Goal: Task Accomplishment & Management: Manage account settings

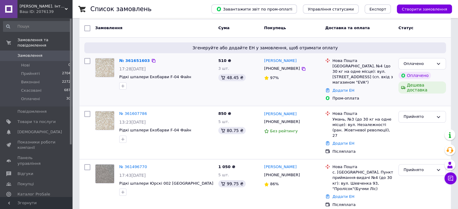
scroll to position [50, 0]
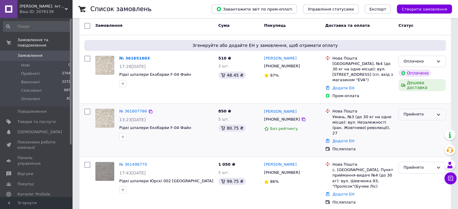
click at [425, 111] on div "Прийнято" at bounding box center [418, 114] width 30 height 6
click at [412, 132] on li "Скасовано" at bounding box center [422, 137] width 47 height 11
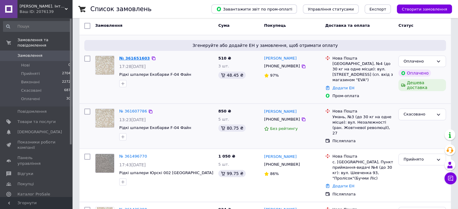
click at [127, 57] on link "№ 361651603" at bounding box center [134, 58] width 31 height 5
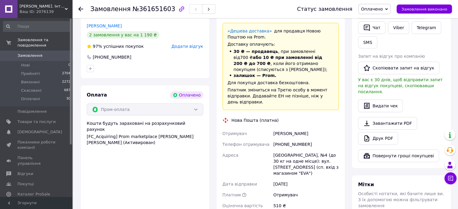
scroll to position [149, 0]
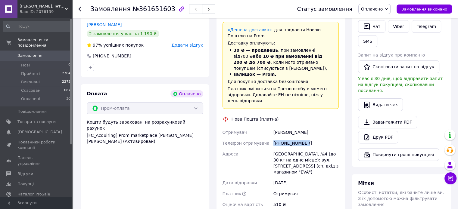
drag, startPoint x: 308, startPoint y: 132, endPoint x: 266, endPoint y: 130, distance: 41.9
click at [266, 130] on div "Отримувач Белоусов Сергей Телефон отримувача +380982237038 Адреса Краматорськ, …" at bounding box center [280, 168] width 119 height 83
copy div "Телефон отримувача +380982237038"
drag, startPoint x: 129, startPoint y: 51, endPoint x: 94, endPoint y: 50, distance: 34.9
click at [94, 53] on div "[PHONE_NUMBER]" at bounding box center [145, 56] width 117 height 6
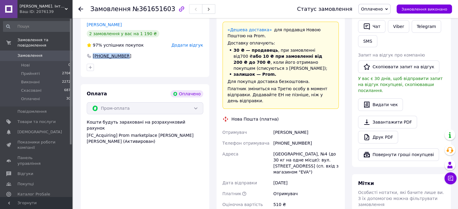
copy div "[PHONE_NUMBER]"
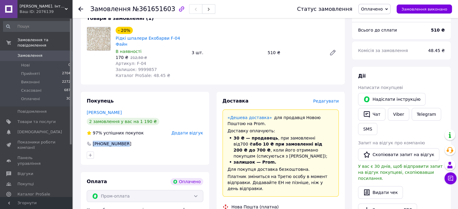
scroll to position [63, 0]
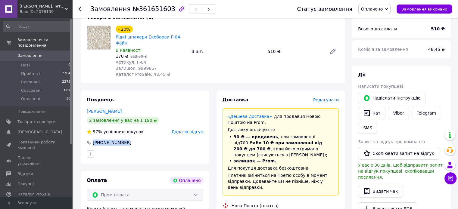
copy div "[PHONE_NUMBER]"
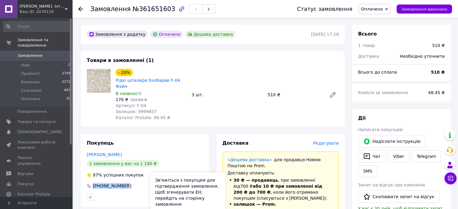
scroll to position [9, 0]
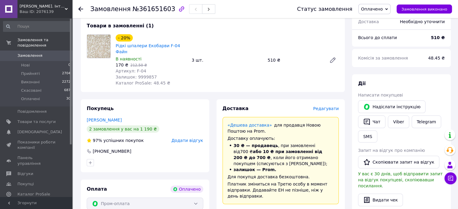
scroll to position [52, 0]
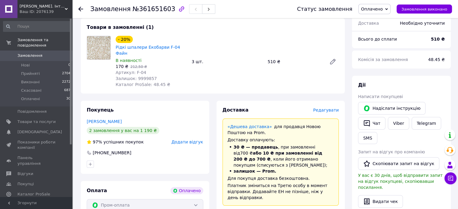
click at [80, 10] on use at bounding box center [80, 9] width 5 height 5
